Goal: Information Seeking & Learning: Learn about a topic

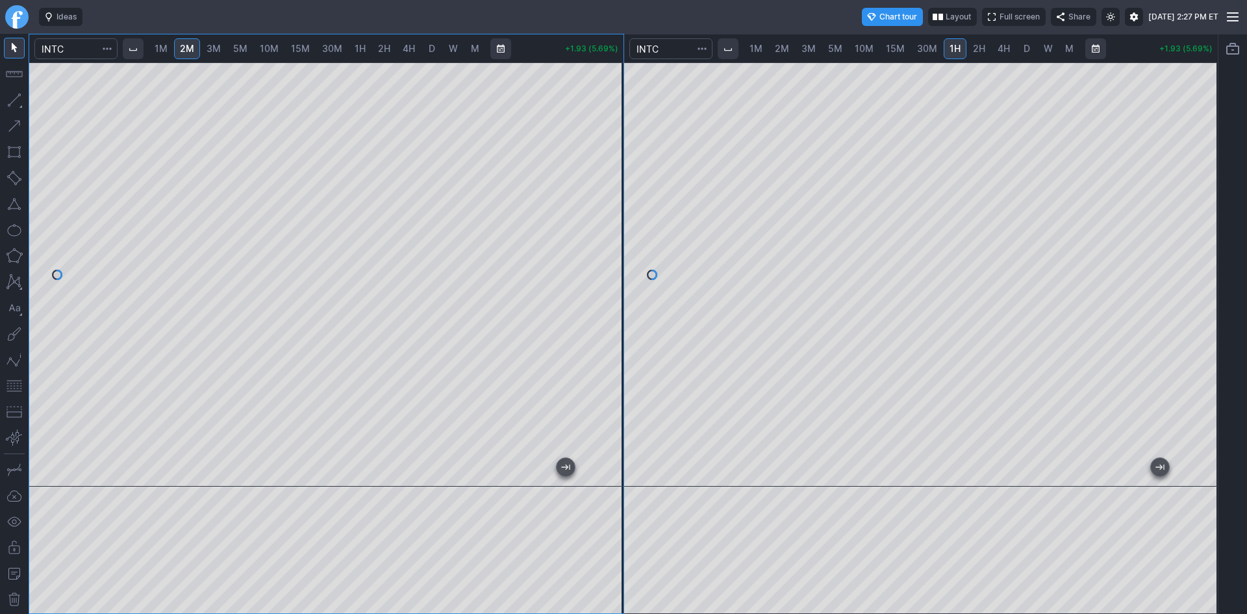
drag, startPoint x: 607, startPoint y: 262, endPoint x: 608, endPoint y: 249, distance: 13.1
click at [608, 249] on div at bounding box center [609, 271] width 27 height 392
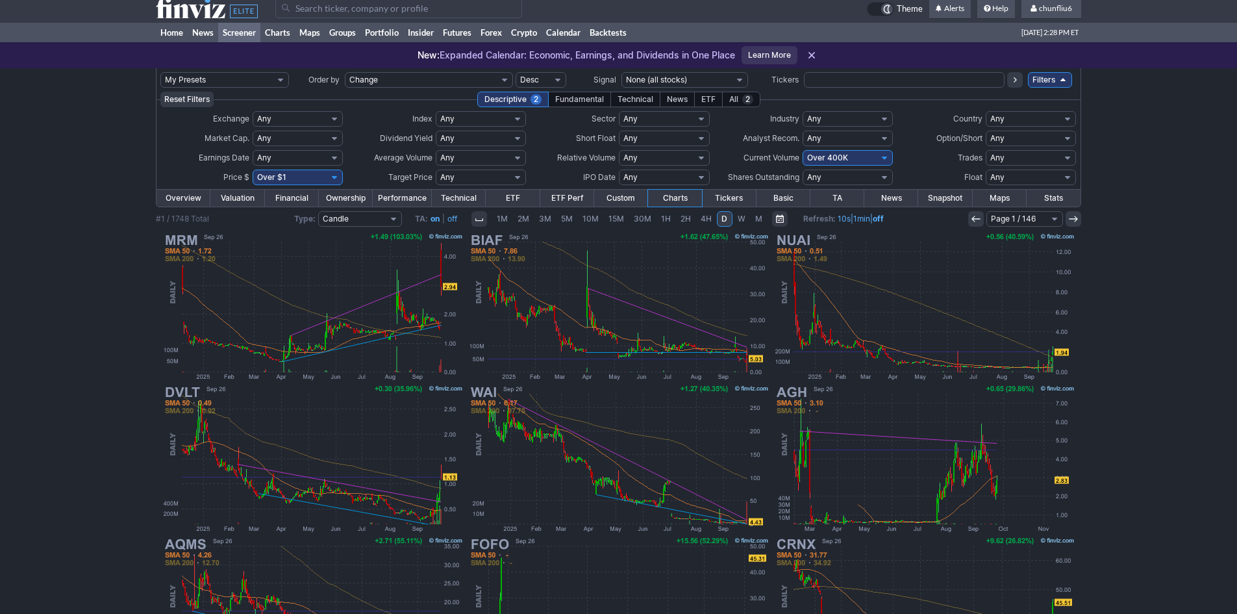
scroll to position [7, 0]
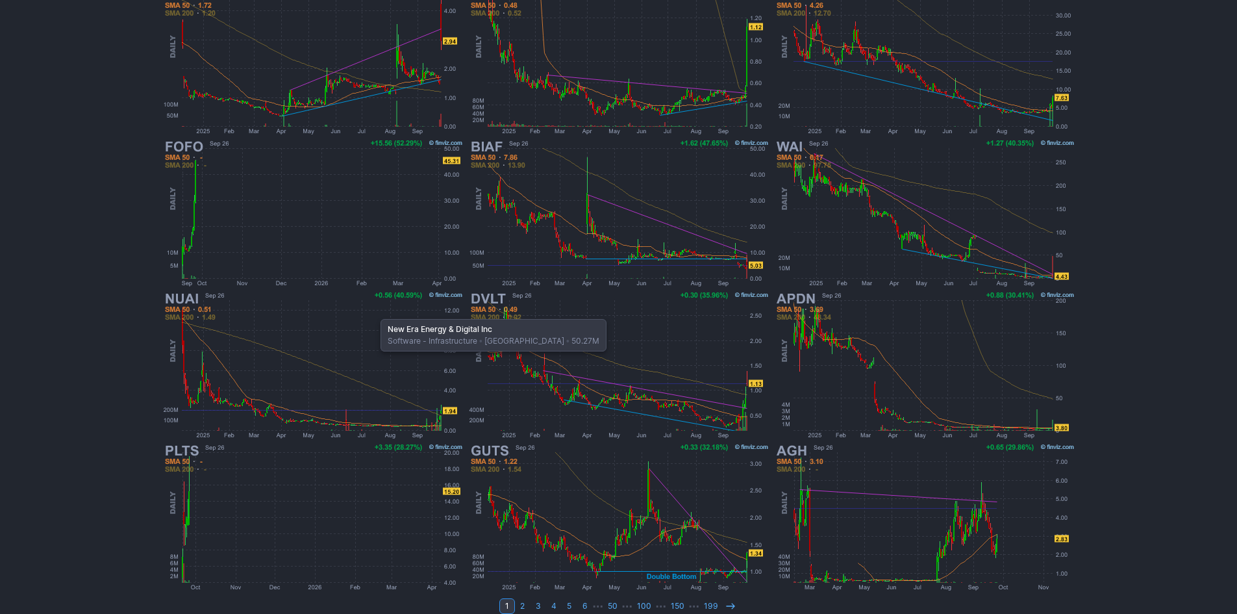
scroll to position [267, 0]
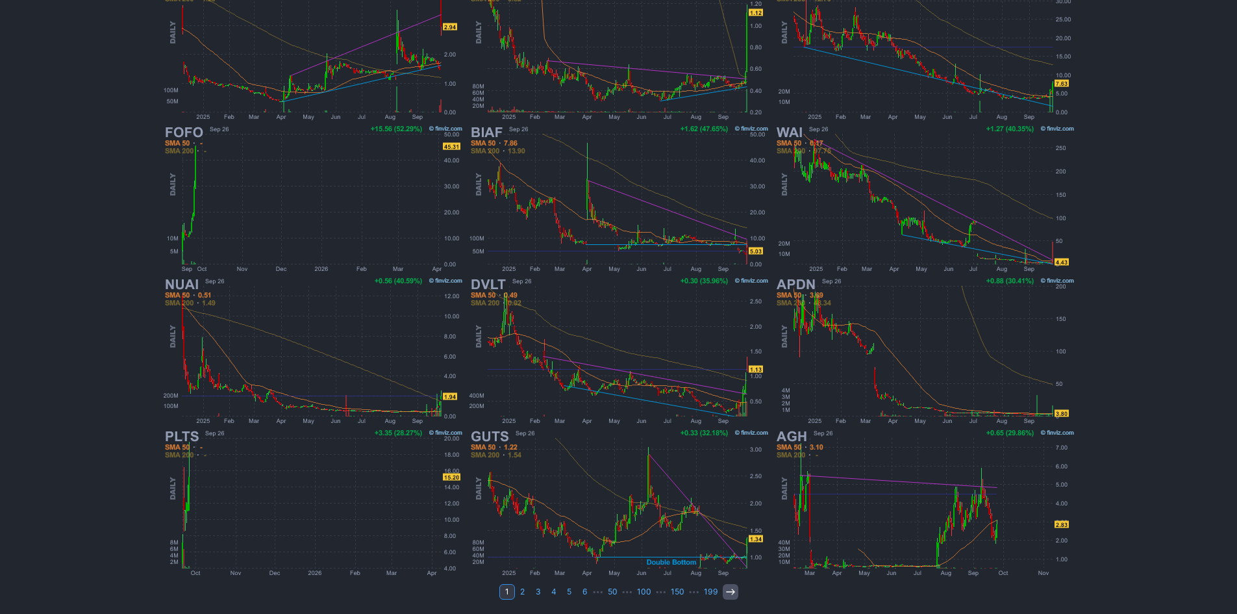
click at [725, 591] on icon at bounding box center [730, 591] width 10 height 10
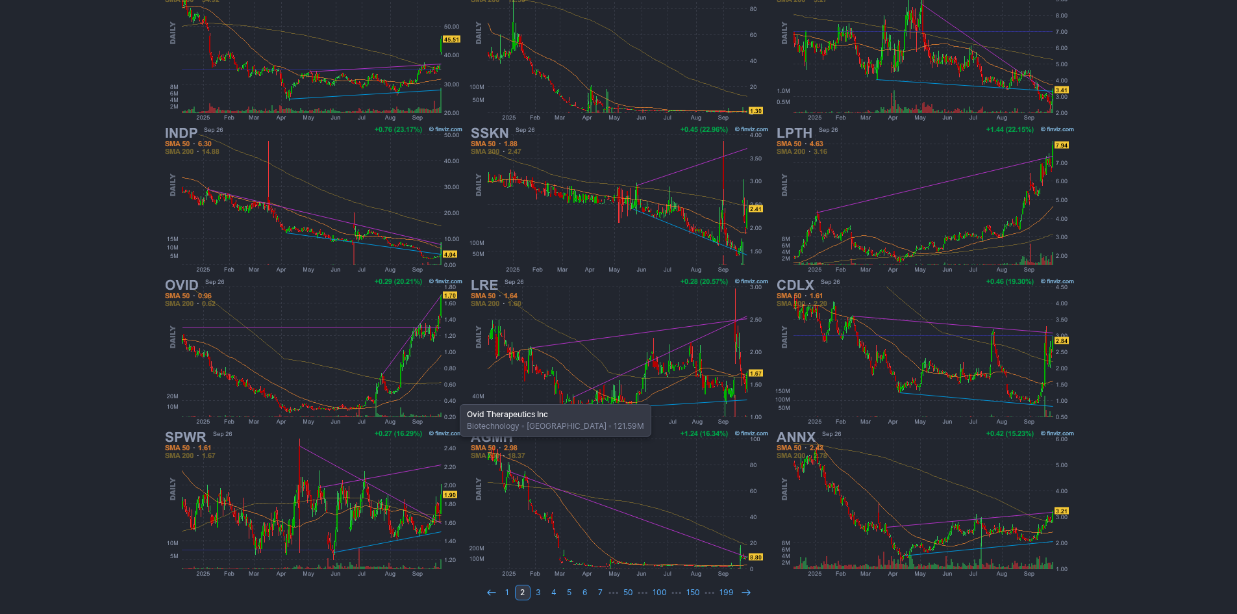
scroll to position [267, 0]
click at [741, 589] on icon at bounding box center [746, 591] width 10 height 10
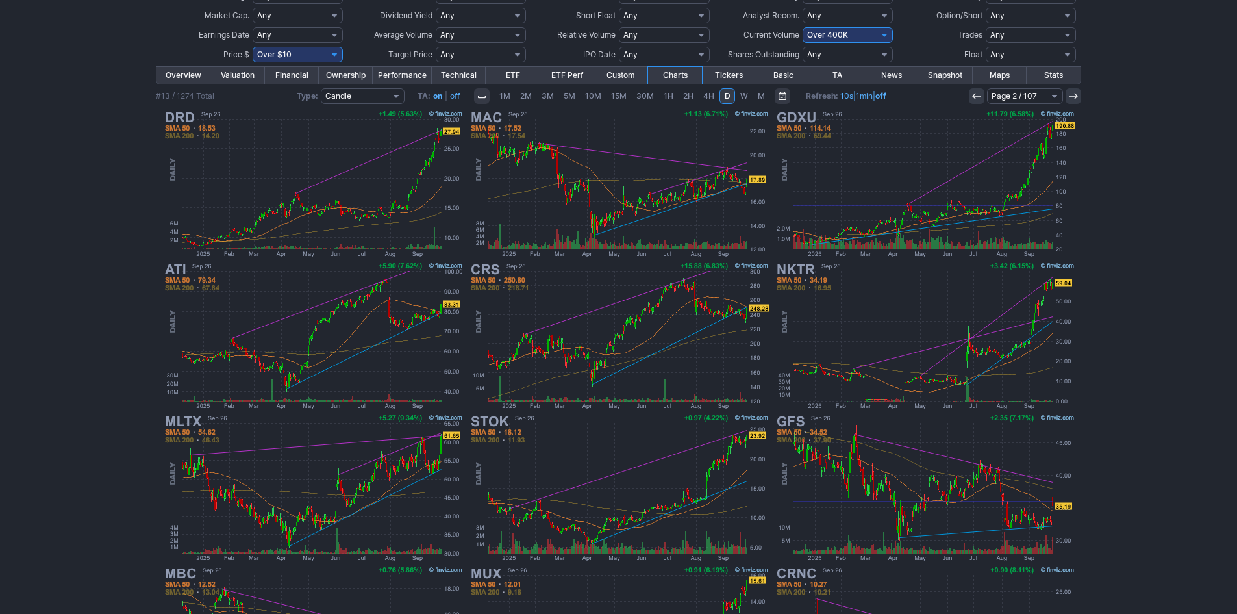
scroll to position [130, 0]
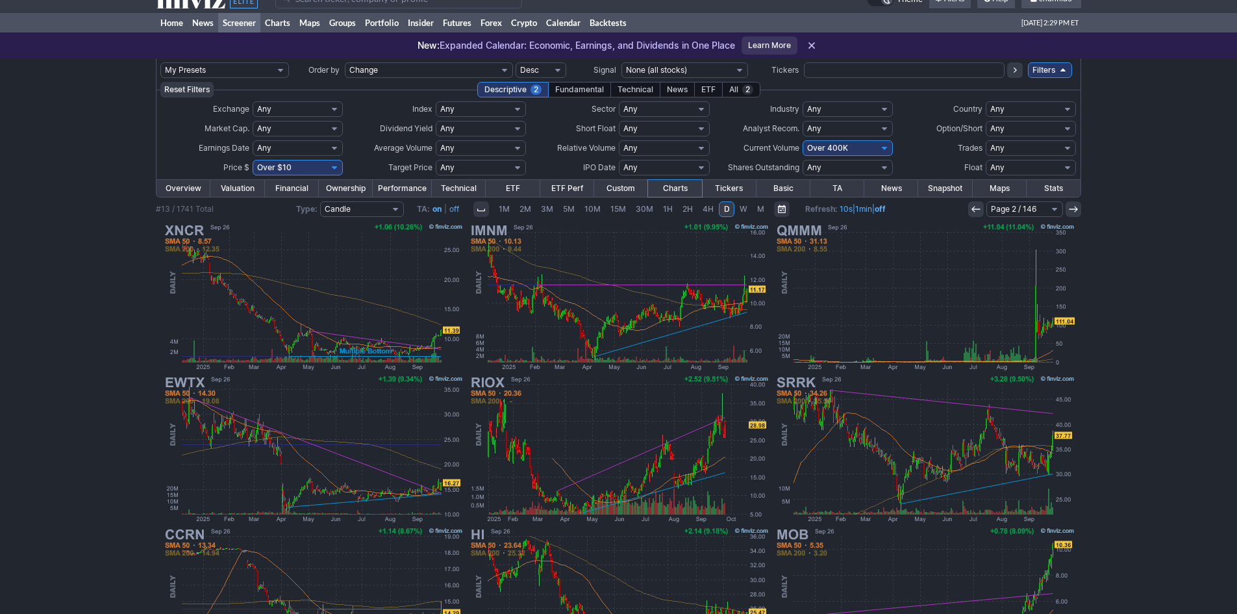
scroll to position [7, 0]
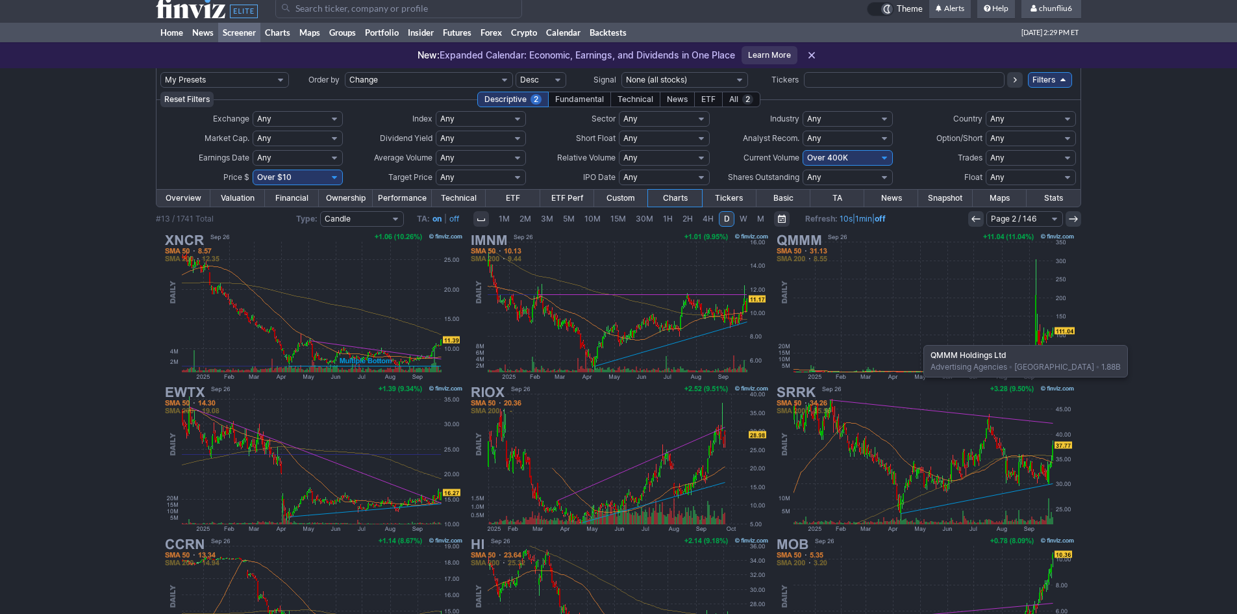
click at [917, 338] on img at bounding box center [925, 307] width 304 height 152
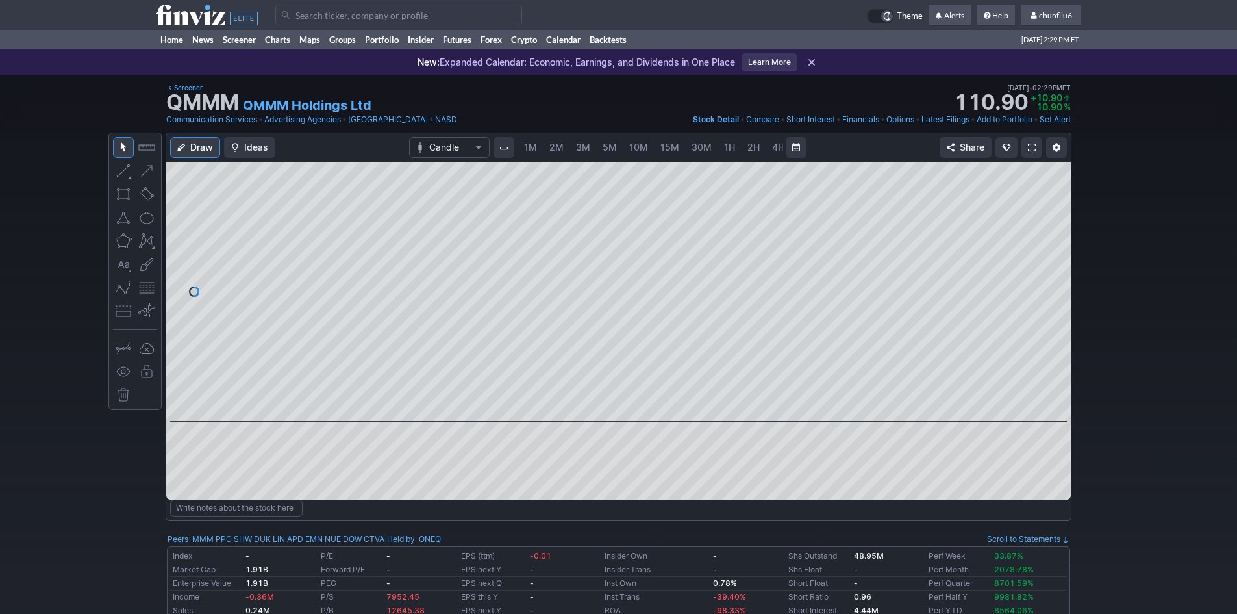
scroll to position [0, 70]
click at [535, 144] on span "5M" at bounding box center [539, 147] width 14 height 11
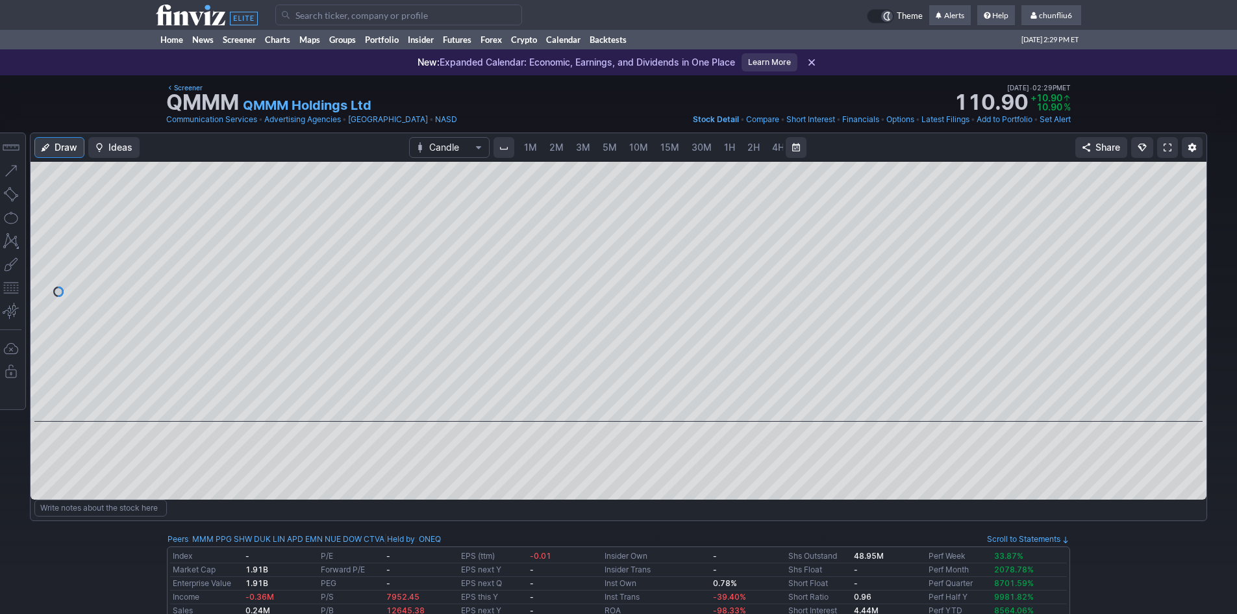
scroll to position [0, 70]
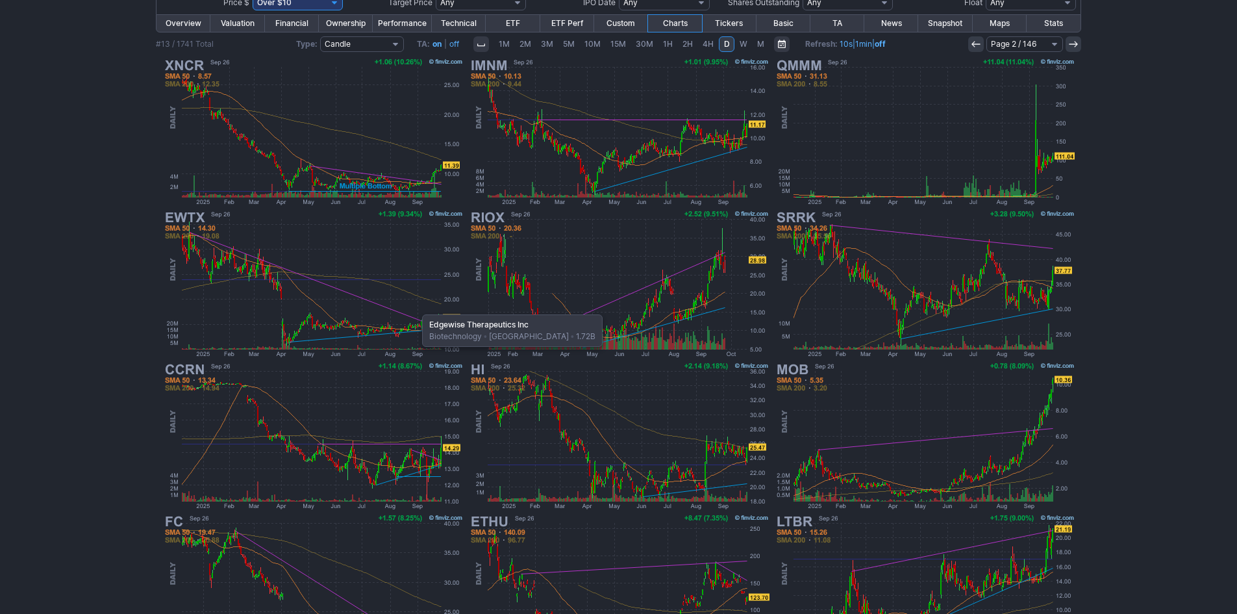
scroll to position [267, 0]
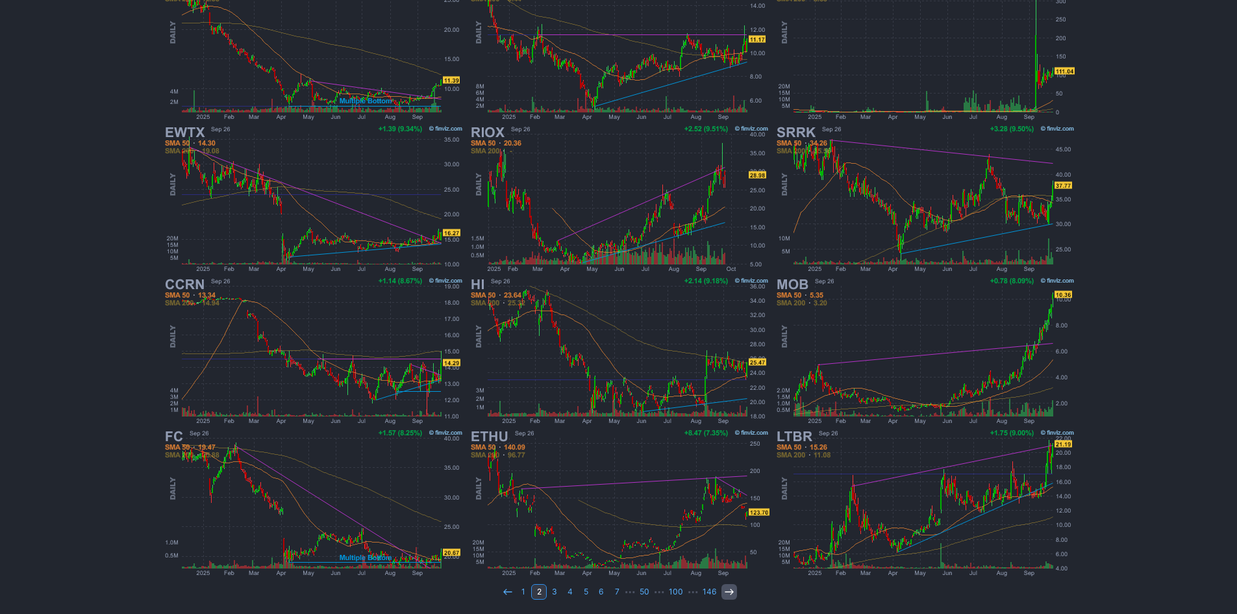
click at [725, 592] on use at bounding box center [729, 591] width 8 height 6
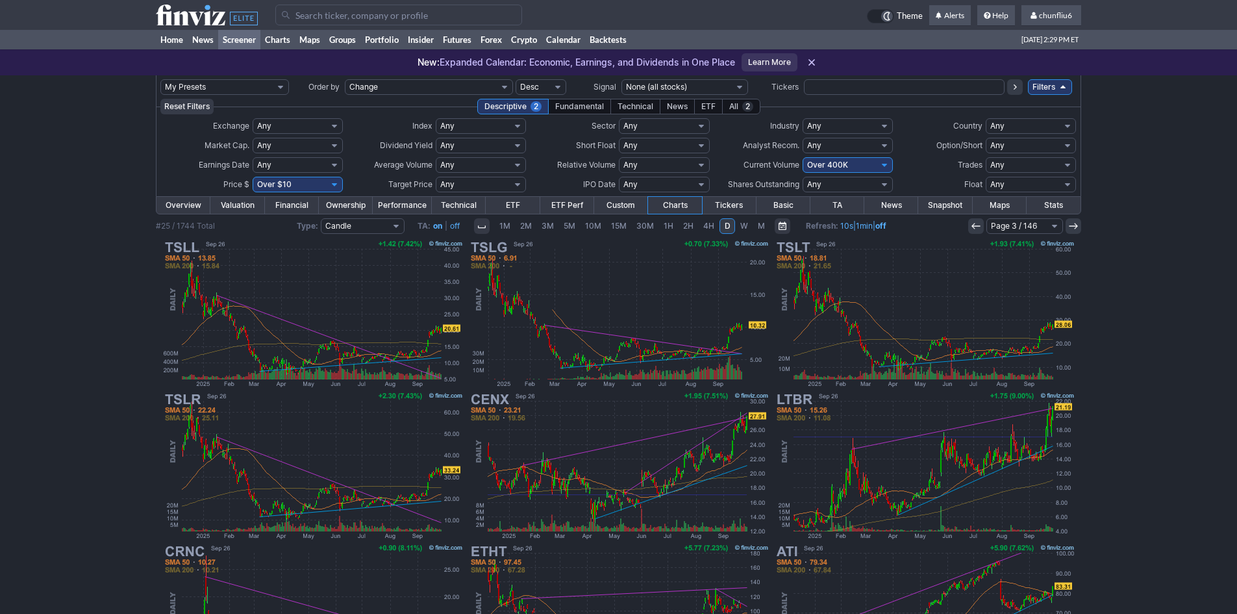
click at [973, 224] on icon at bounding box center [976, 226] width 10 height 10
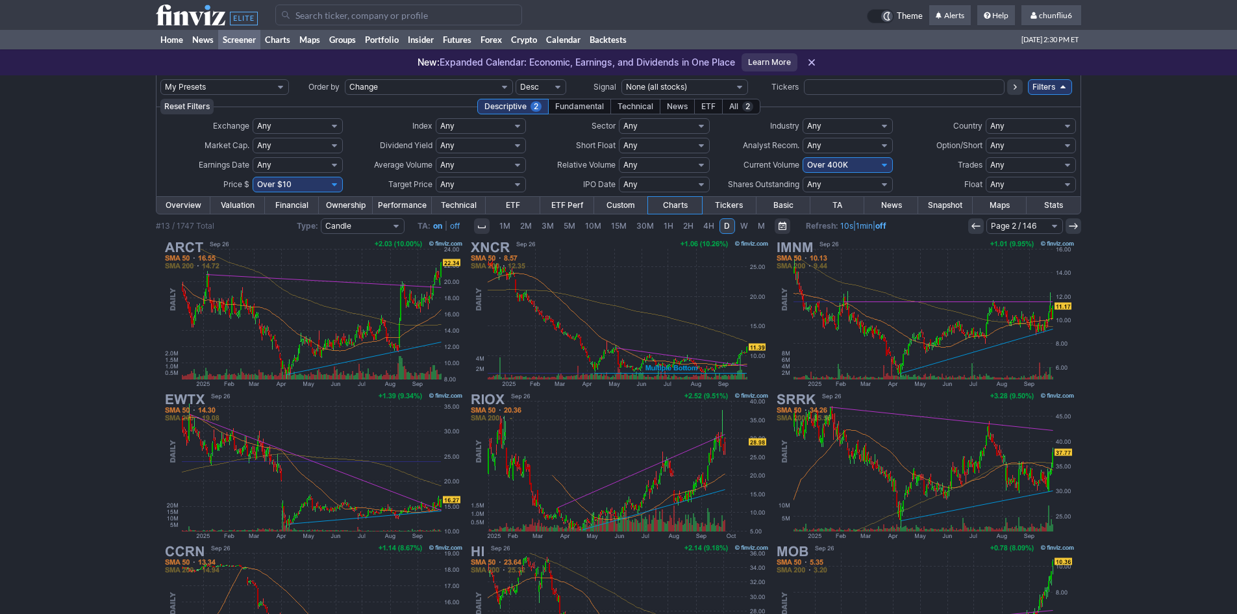
click at [973, 224] on icon at bounding box center [976, 226] width 10 height 10
